Goal: Transaction & Acquisition: Purchase product/service

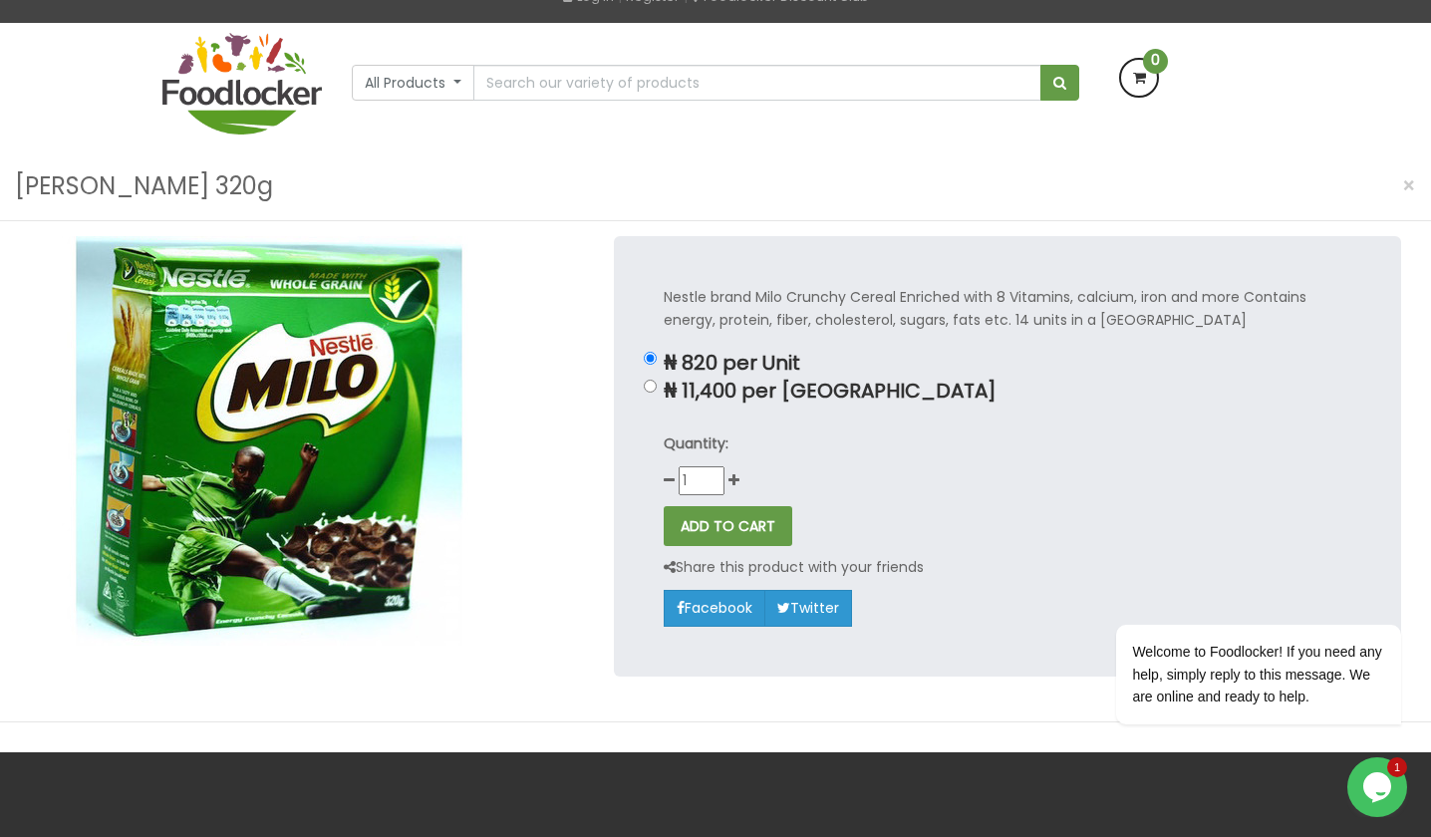
scroll to position [137, 0]
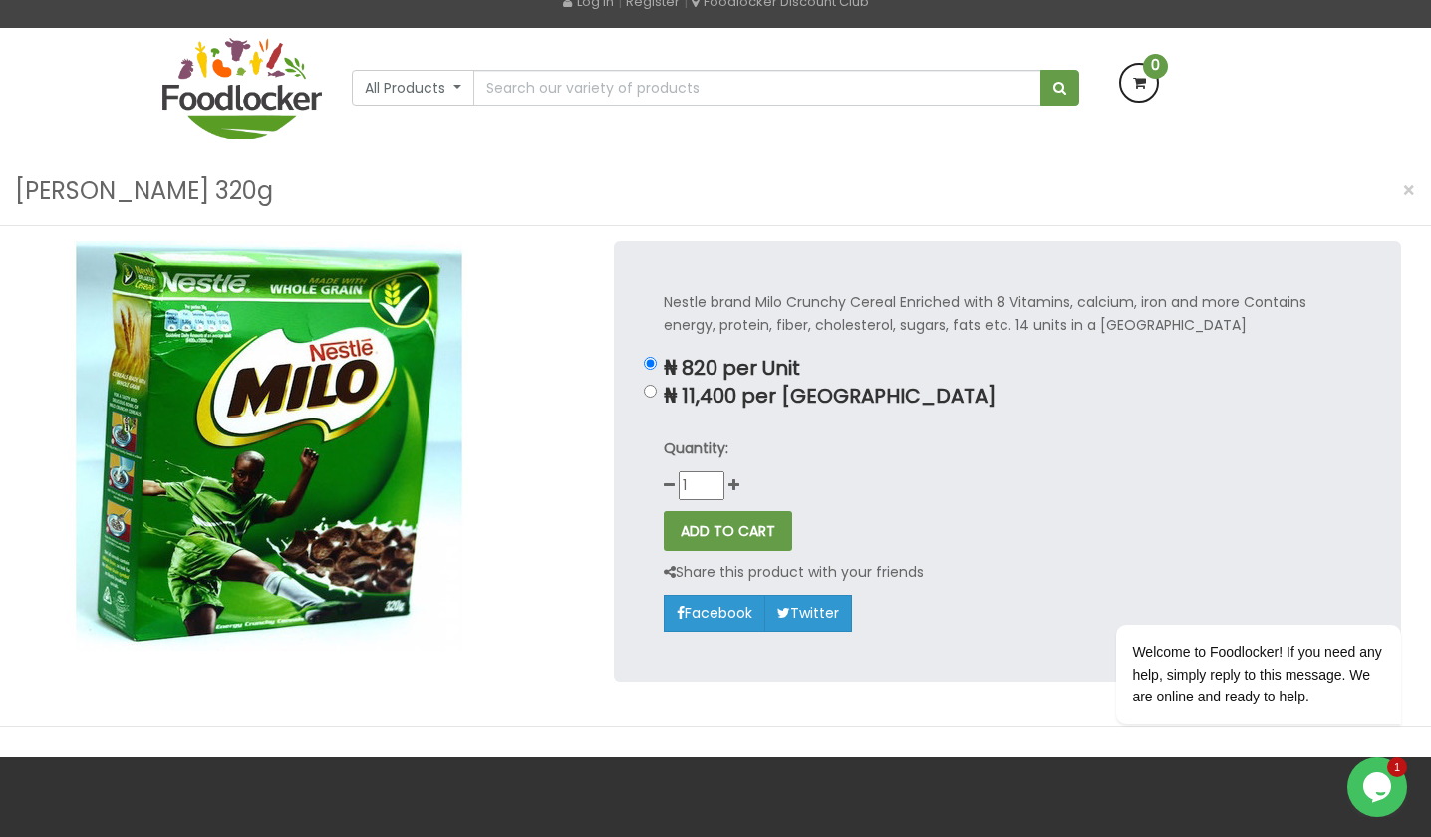
click at [735, 475] on div "Quantity: 1" at bounding box center [1008, 469] width 688 height 63
click at [735, 478] on icon at bounding box center [734, 485] width 11 height 14
click at [673, 486] on icon at bounding box center [669, 485] width 11 height 14
click at [731, 479] on icon at bounding box center [734, 485] width 11 height 14
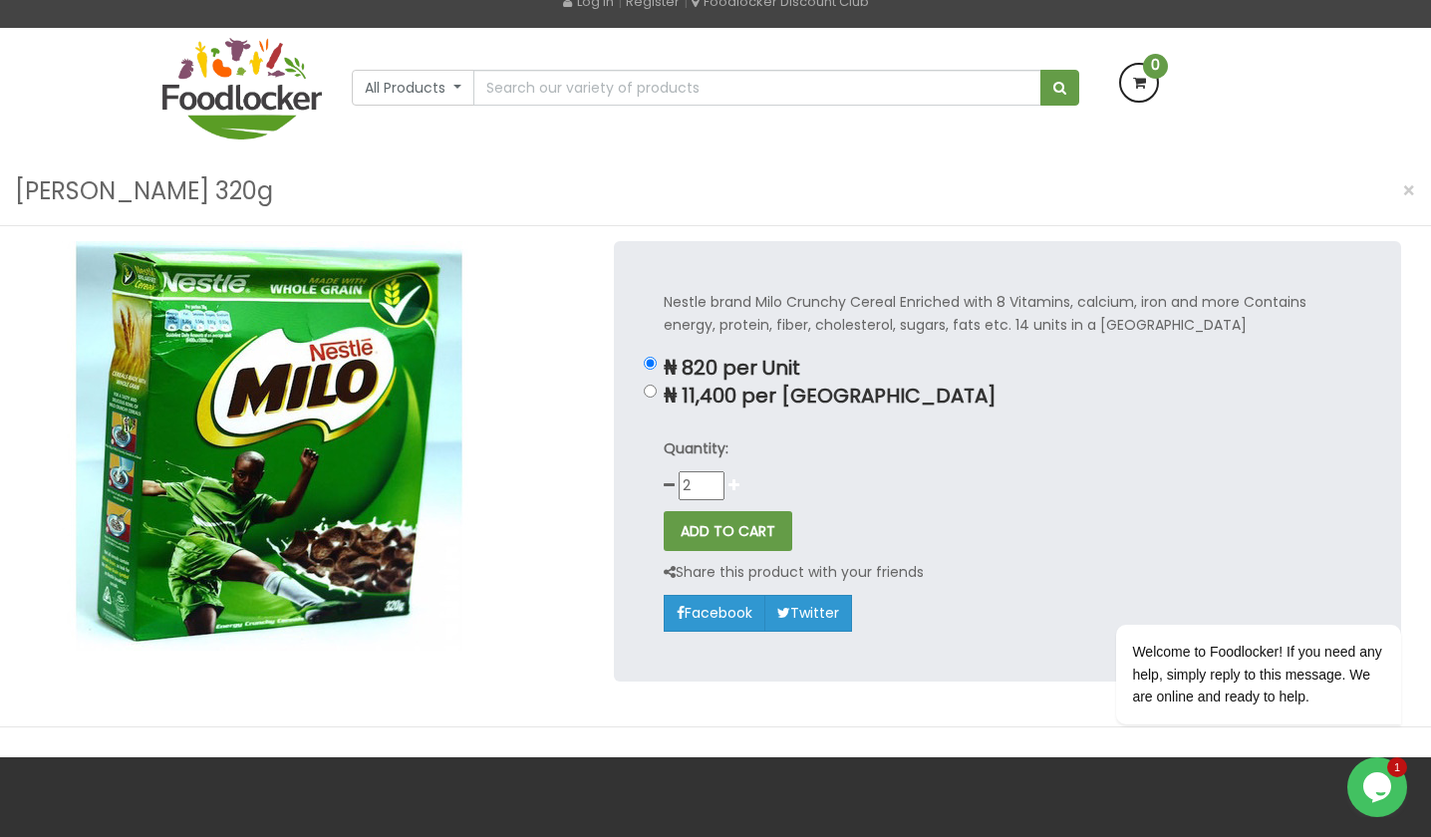
type input "3"
